Goal: Information Seeking & Learning: Learn about a topic

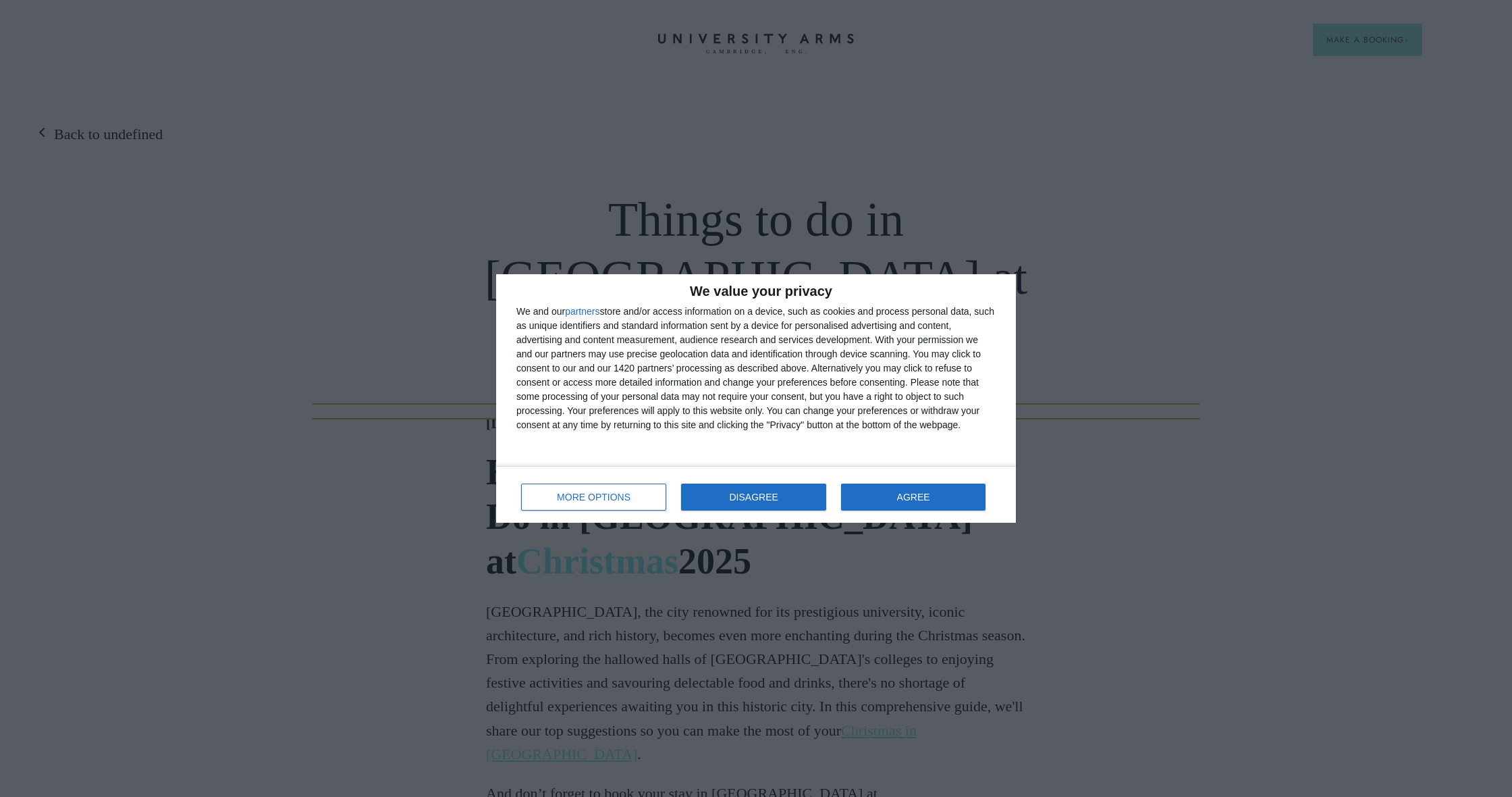
click at [790, 501] on button "DISAGREE" at bounding box center [754, 497] width 145 height 27
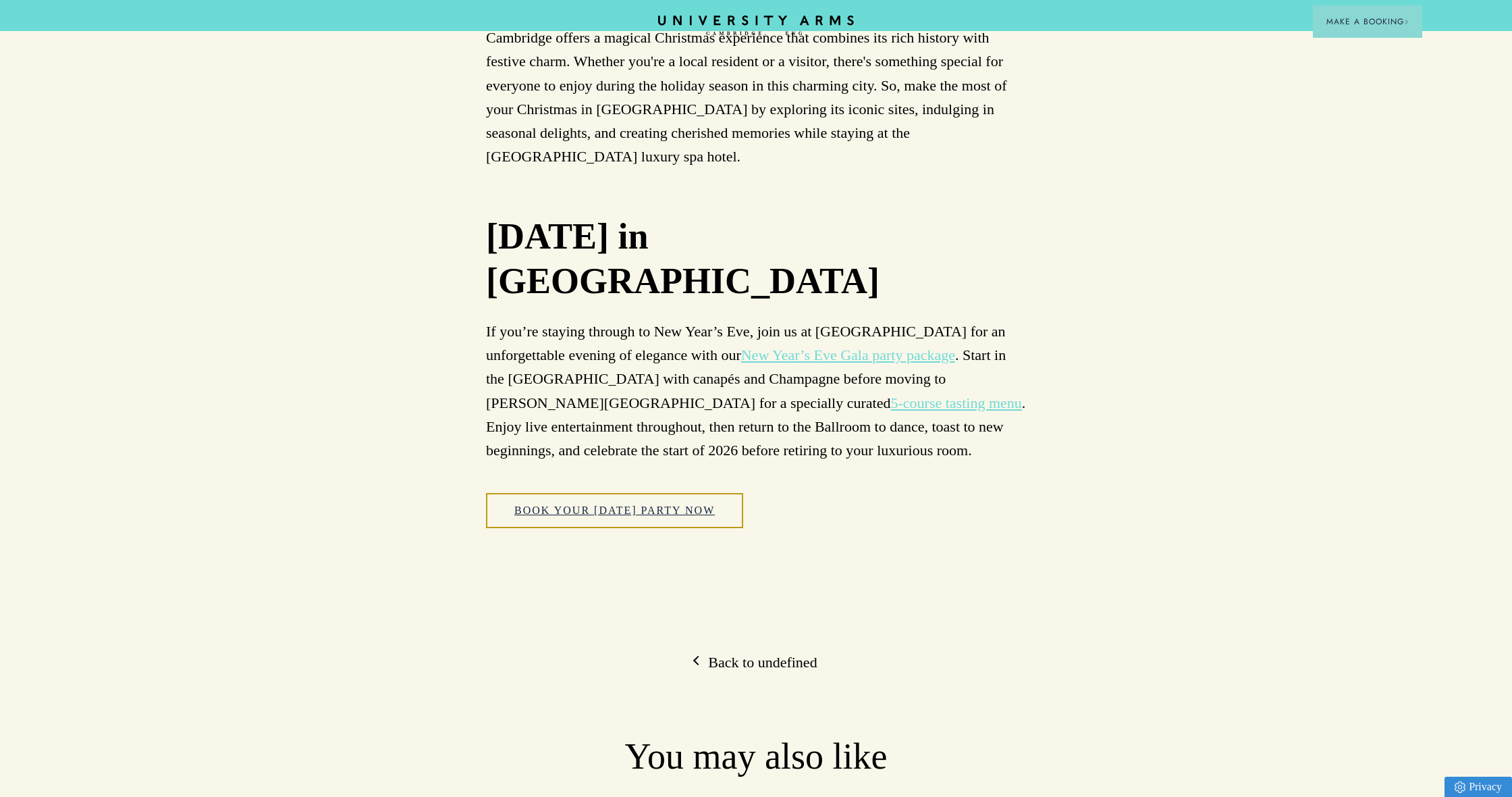
scroll to position [7055, 0]
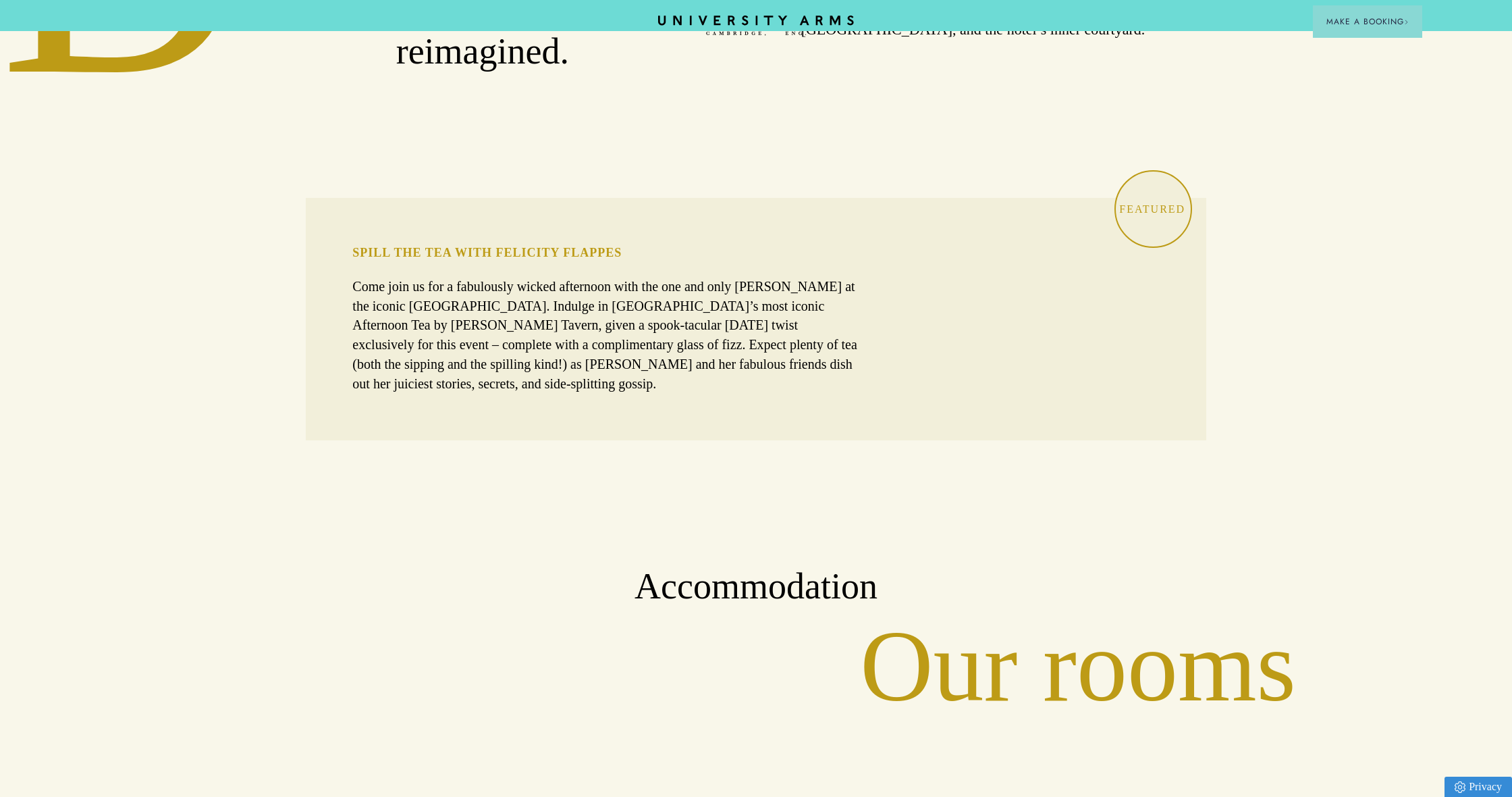
scroll to position [1070, 0]
